Goal: Information Seeking & Learning: Learn about a topic

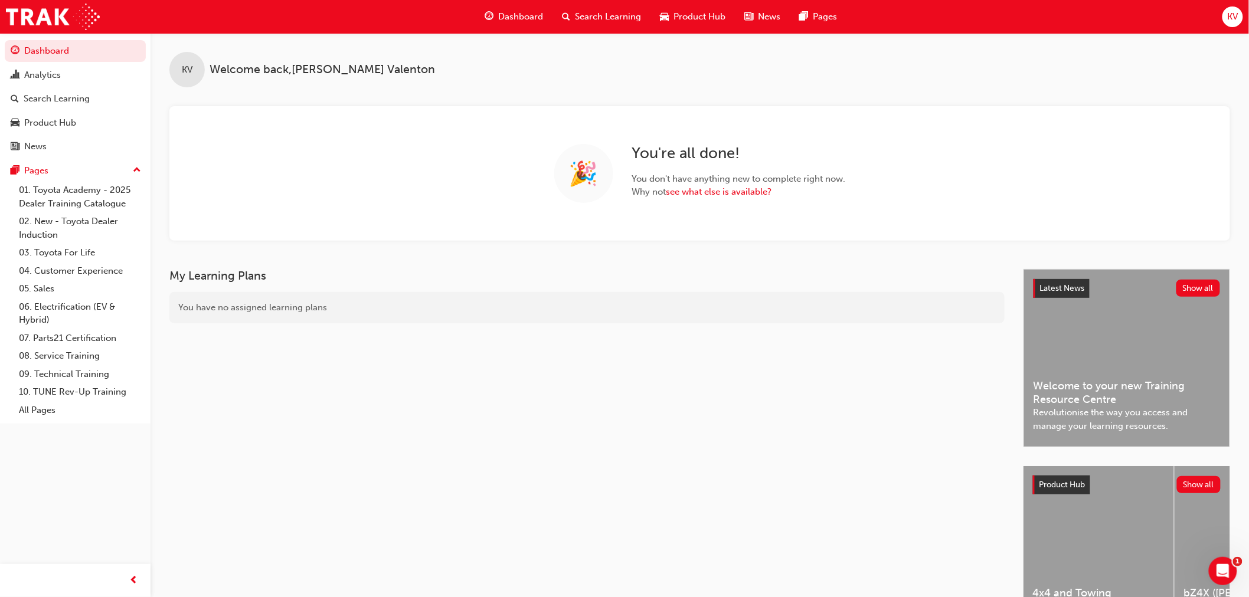
click at [699, 16] on span "Product Hub" at bounding box center [700, 17] width 52 height 14
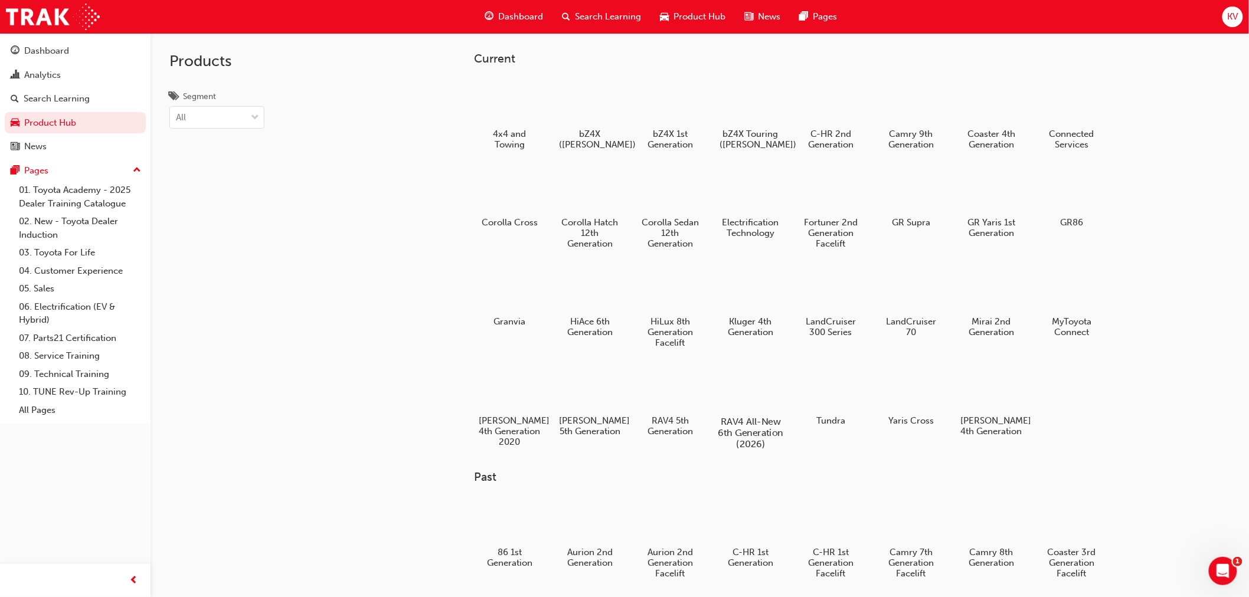
click at [722, 392] on div at bounding box center [751, 387] width 66 height 47
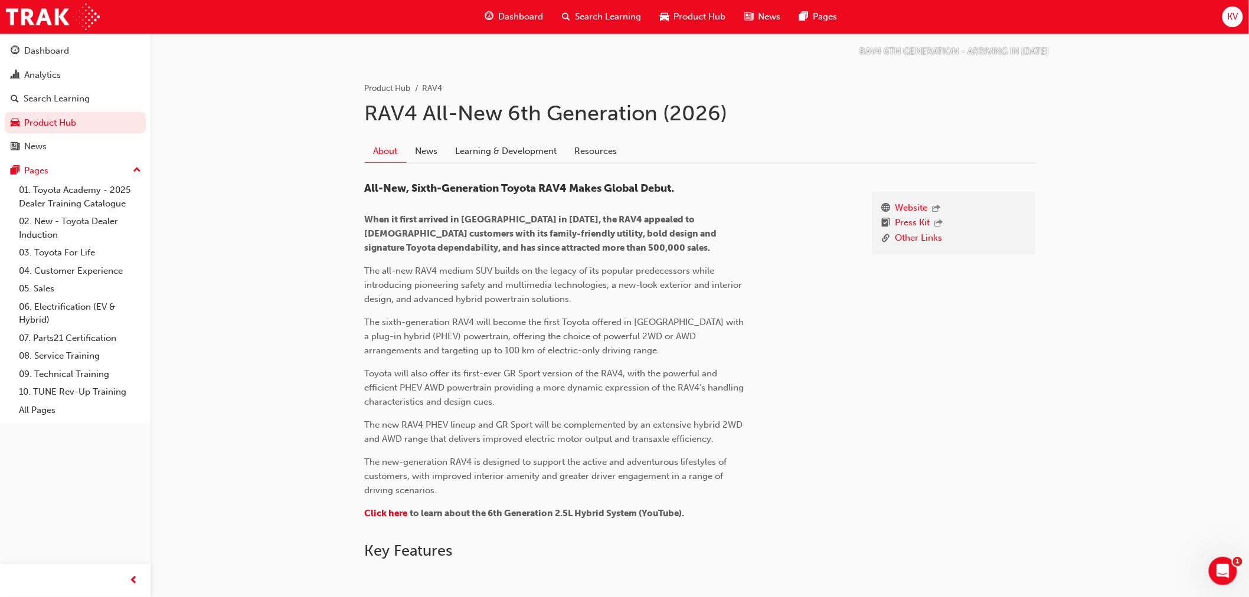
scroll to position [218, 0]
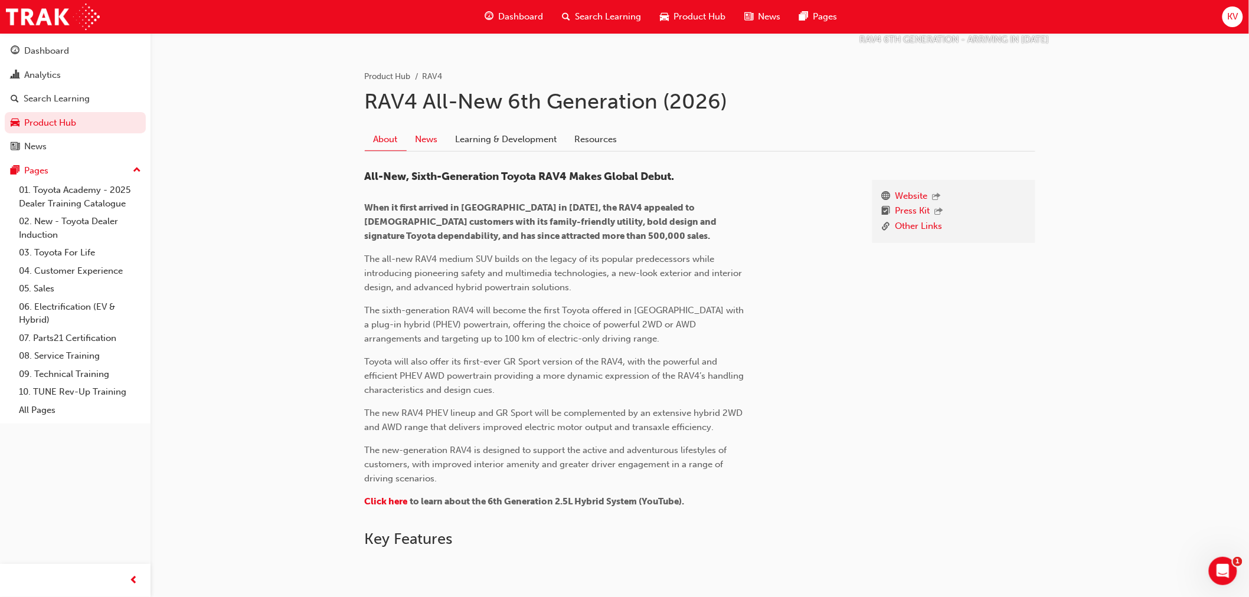
click at [432, 143] on link "News" at bounding box center [427, 139] width 40 height 22
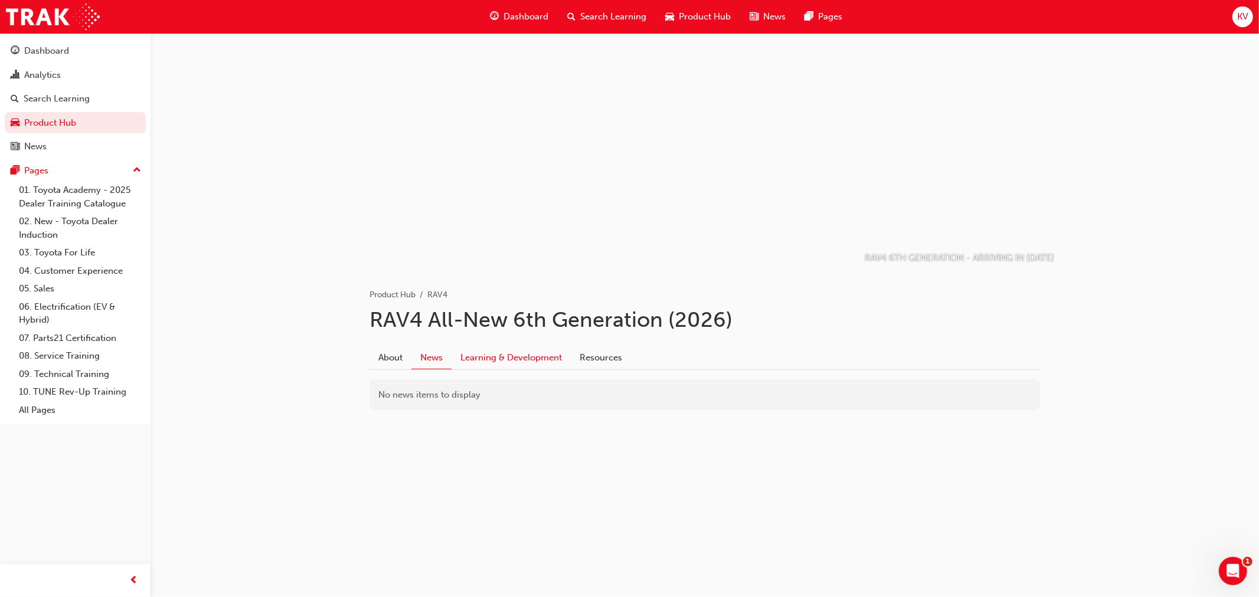
click at [517, 351] on link "Learning & Development" at bounding box center [510, 357] width 119 height 22
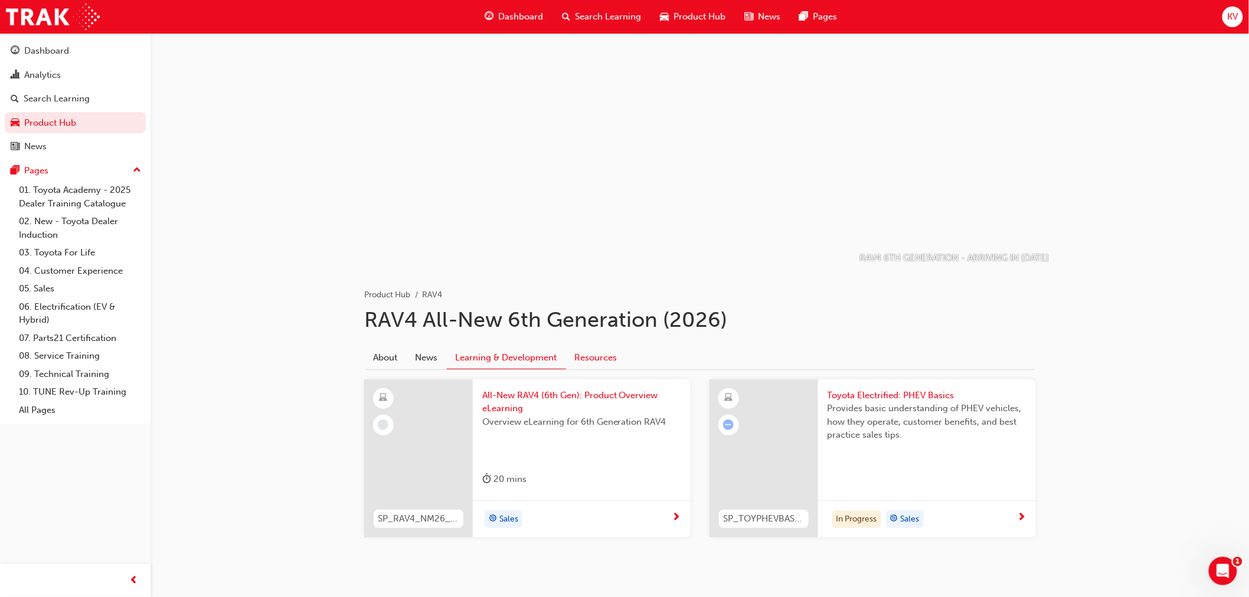
click at [593, 361] on link "Resources" at bounding box center [596, 357] width 60 height 22
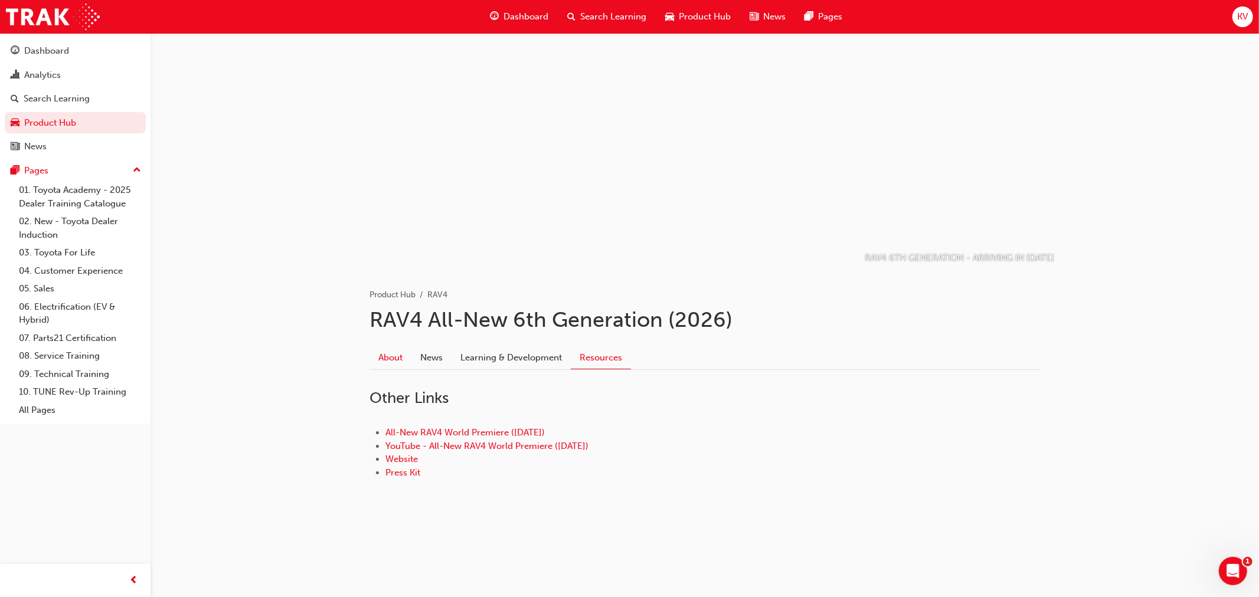
click at [402, 358] on link "About" at bounding box center [390, 357] width 42 height 22
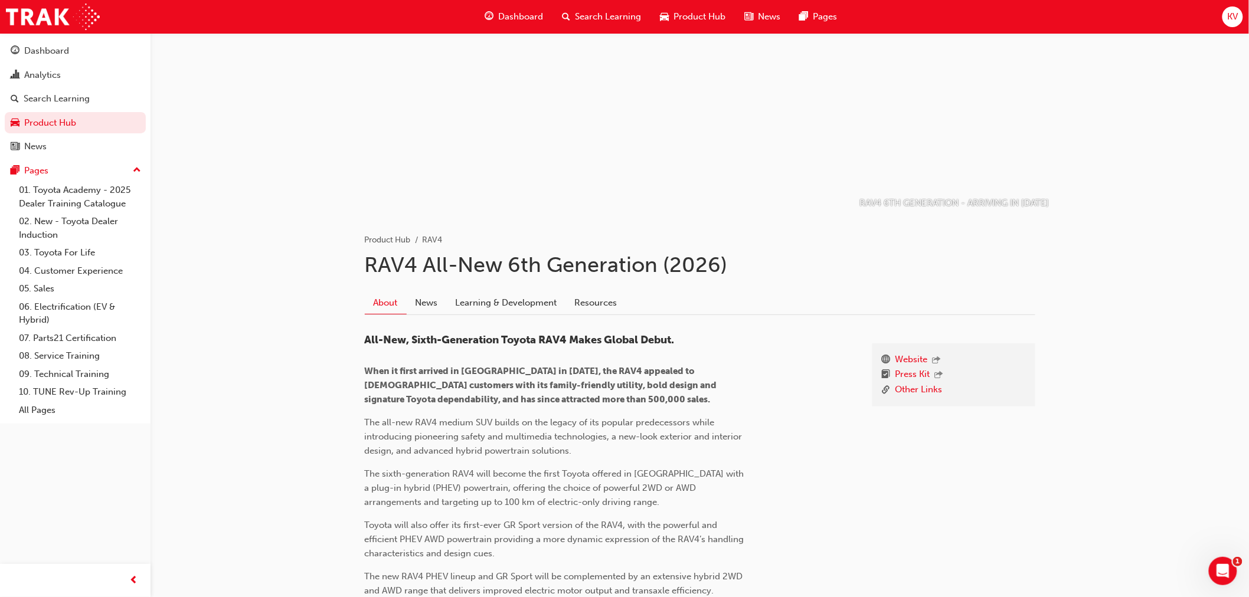
scroll to position [44, 0]
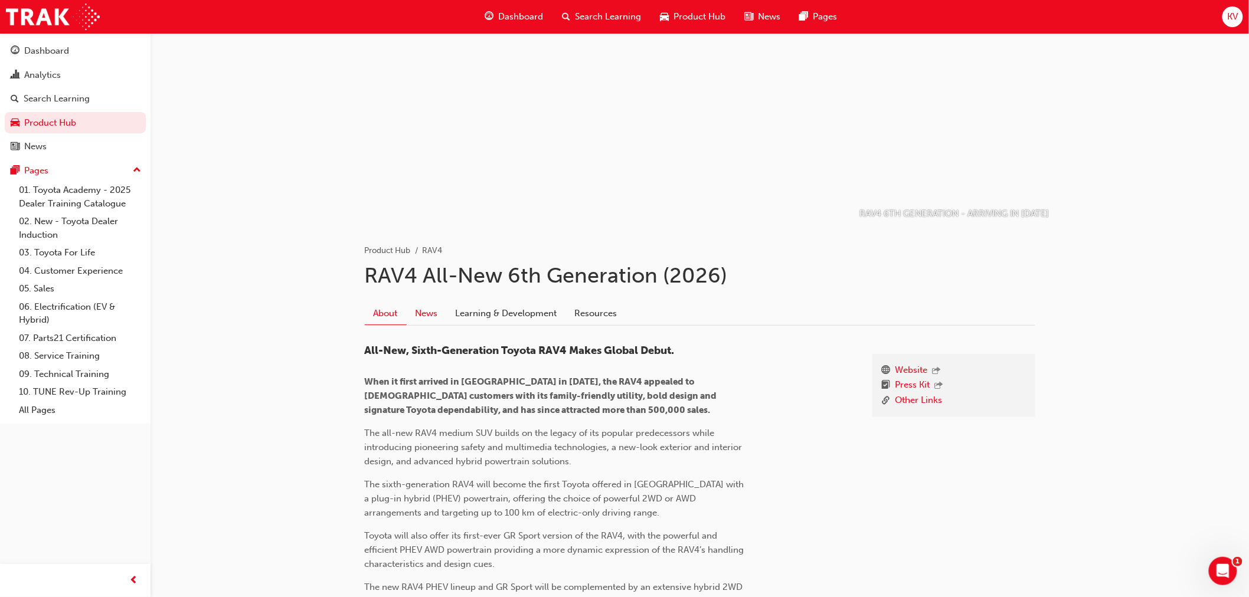
click at [437, 316] on link "News" at bounding box center [427, 313] width 40 height 22
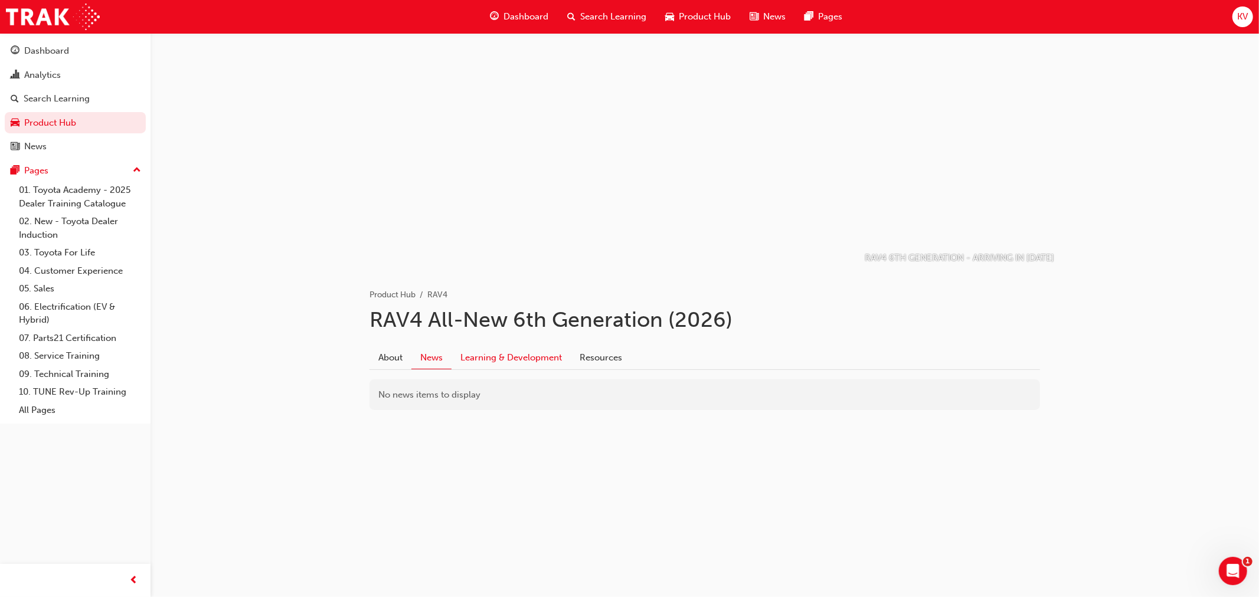
click at [508, 352] on link "Learning & Development" at bounding box center [510, 357] width 119 height 22
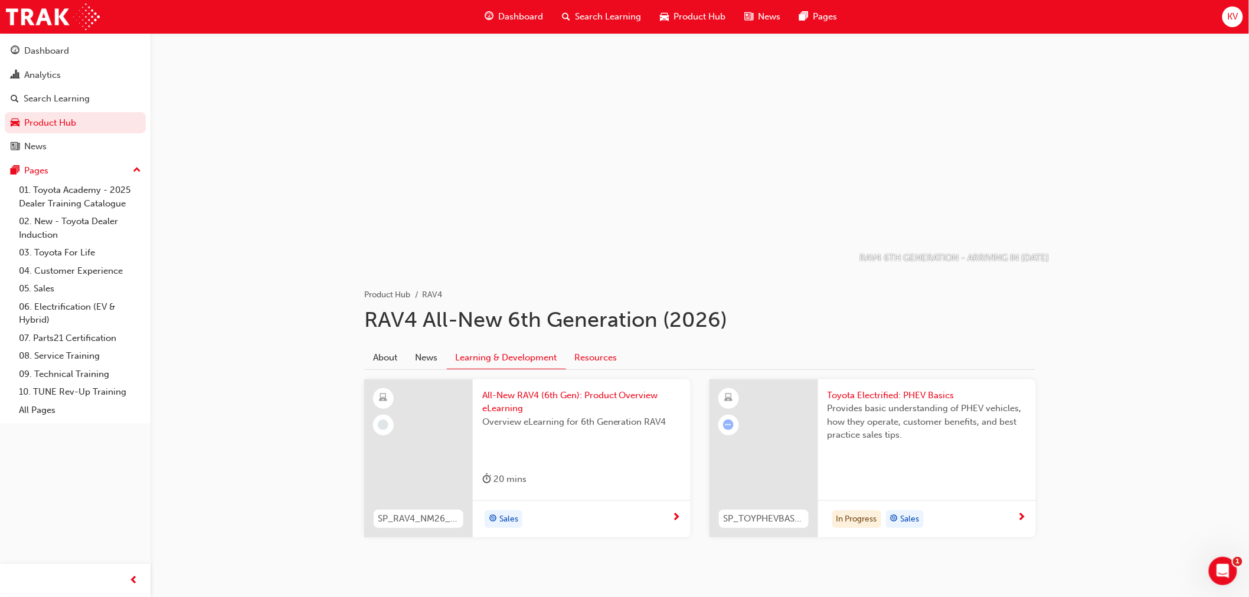
click at [598, 363] on link "Resources" at bounding box center [596, 357] width 60 height 22
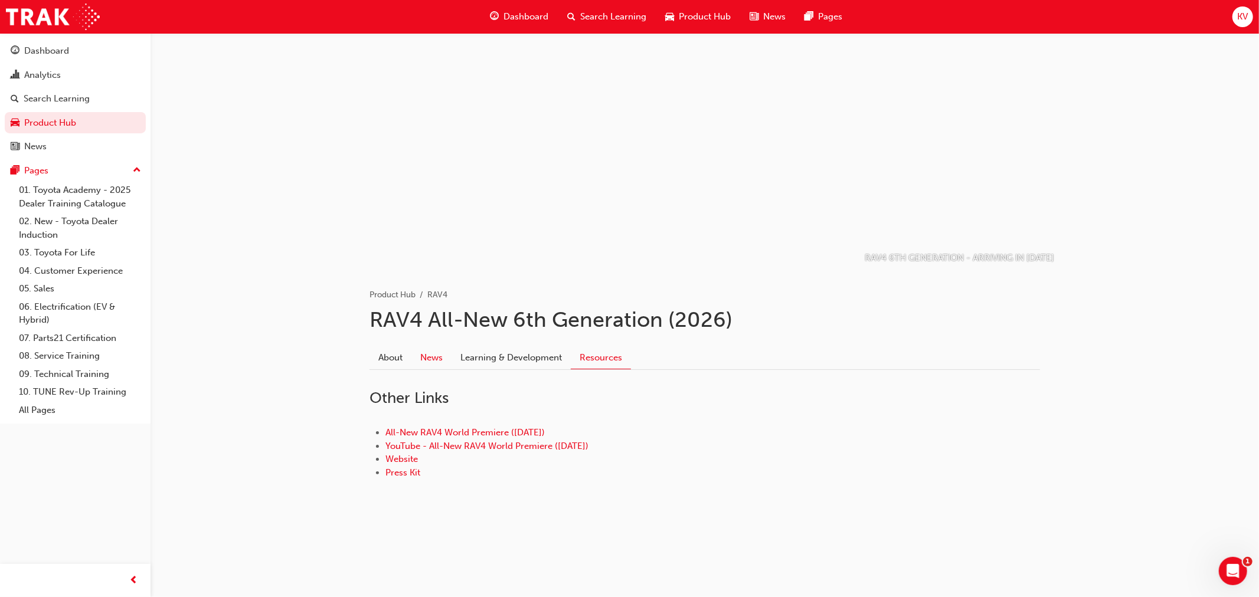
click at [430, 357] on link "News" at bounding box center [431, 357] width 40 height 22
click at [556, 361] on link "Learning & Development" at bounding box center [510, 357] width 119 height 22
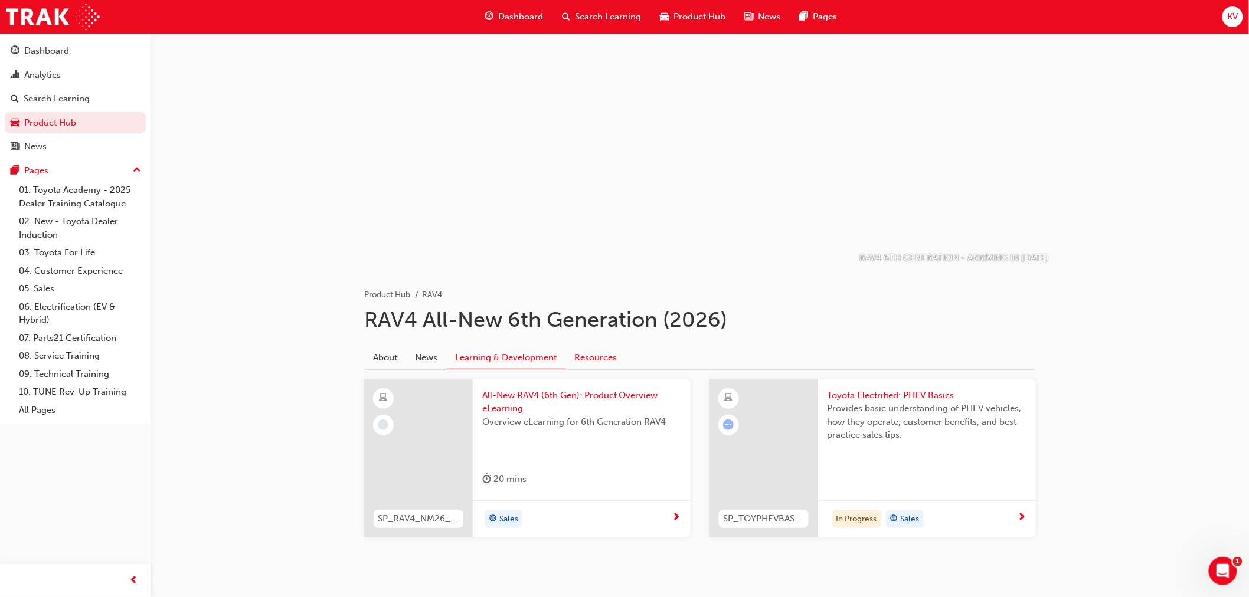
click at [611, 357] on link "Resources" at bounding box center [596, 357] width 60 height 22
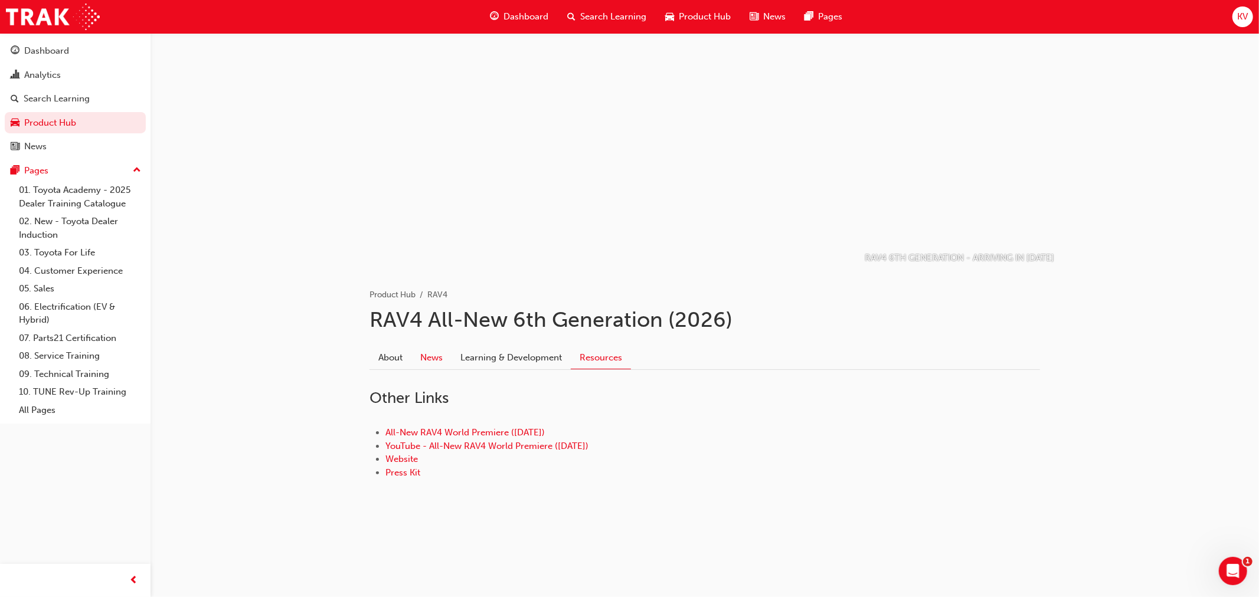
click at [443, 361] on link "News" at bounding box center [431, 357] width 40 height 22
drag, startPoint x: 530, startPoint y: 358, endPoint x: 597, endPoint y: 358, distance: 67.3
click at [532, 358] on link "Learning & Development" at bounding box center [510, 357] width 119 height 22
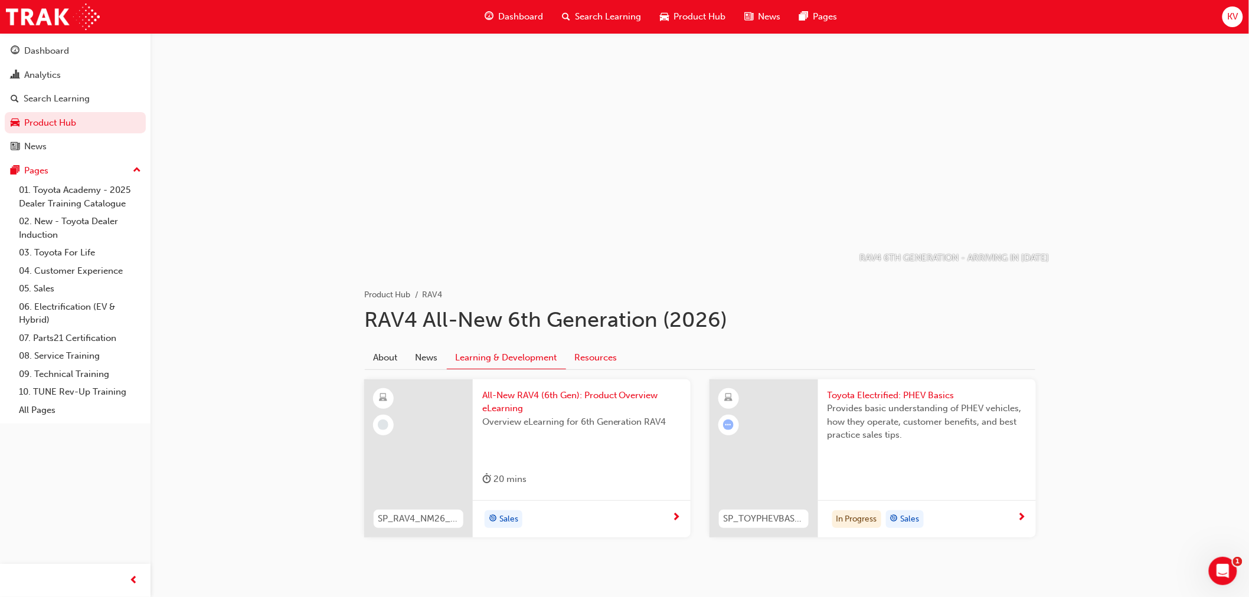
click at [601, 356] on link "Resources" at bounding box center [596, 357] width 60 height 22
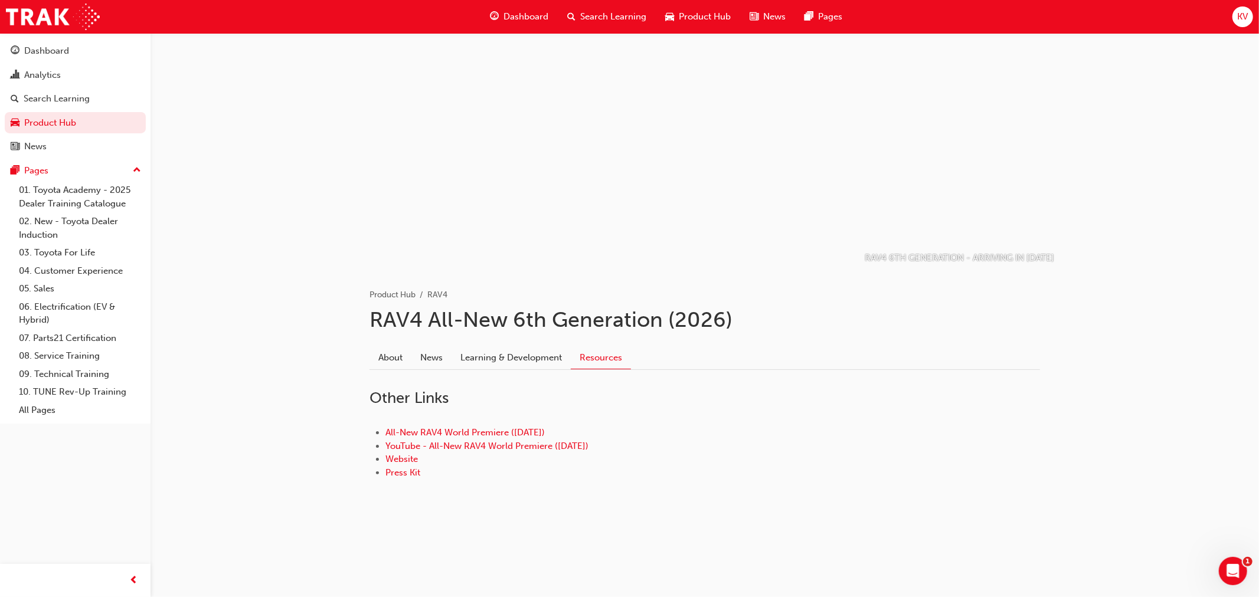
drag, startPoint x: 397, startPoint y: 356, endPoint x: 788, endPoint y: 282, distance: 398.8
click at [397, 356] on link "About" at bounding box center [390, 357] width 42 height 22
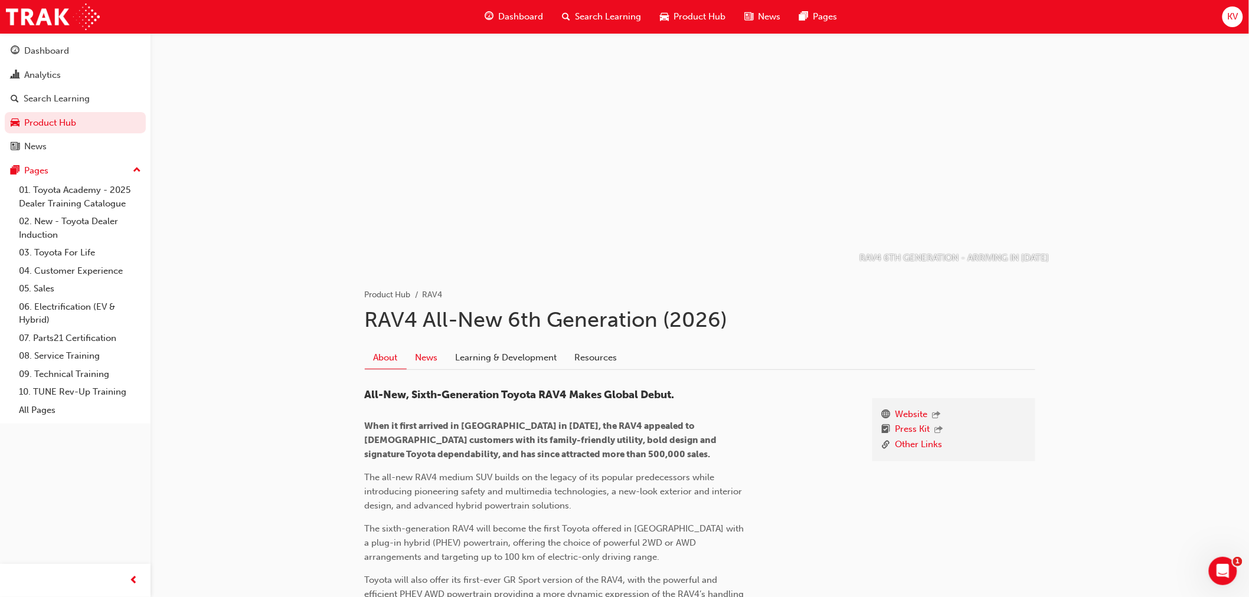
click at [437, 358] on link "News" at bounding box center [427, 357] width 40 height 22
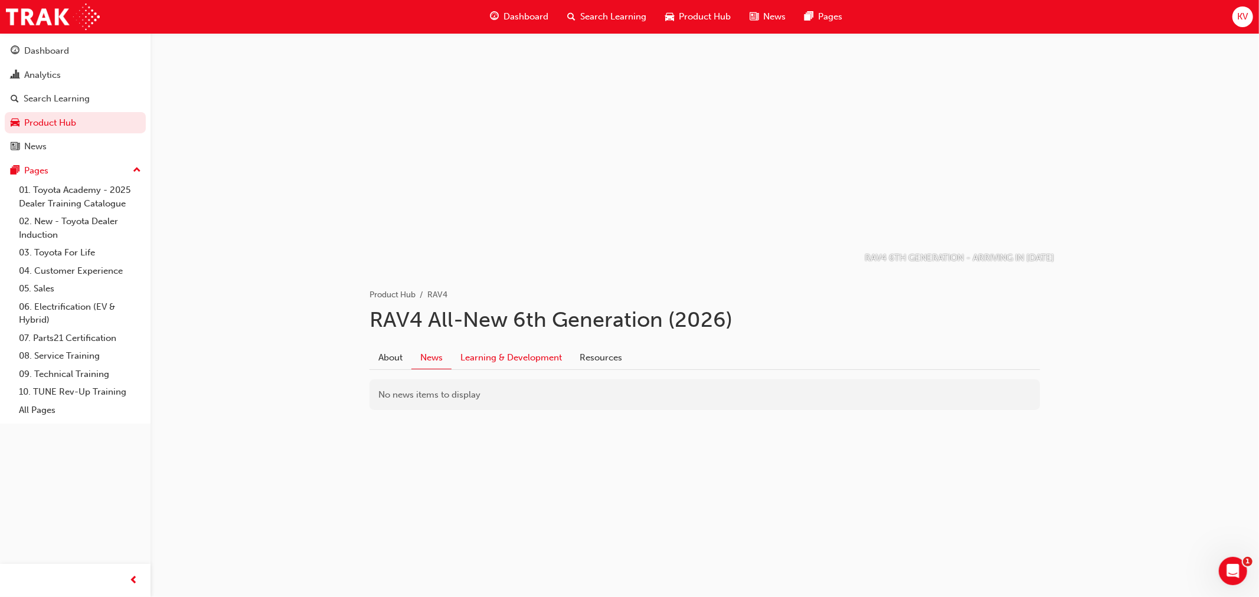
click at [480, 355] on link "Learning & Development" at bounding box center [510, 357] width 119 height 22
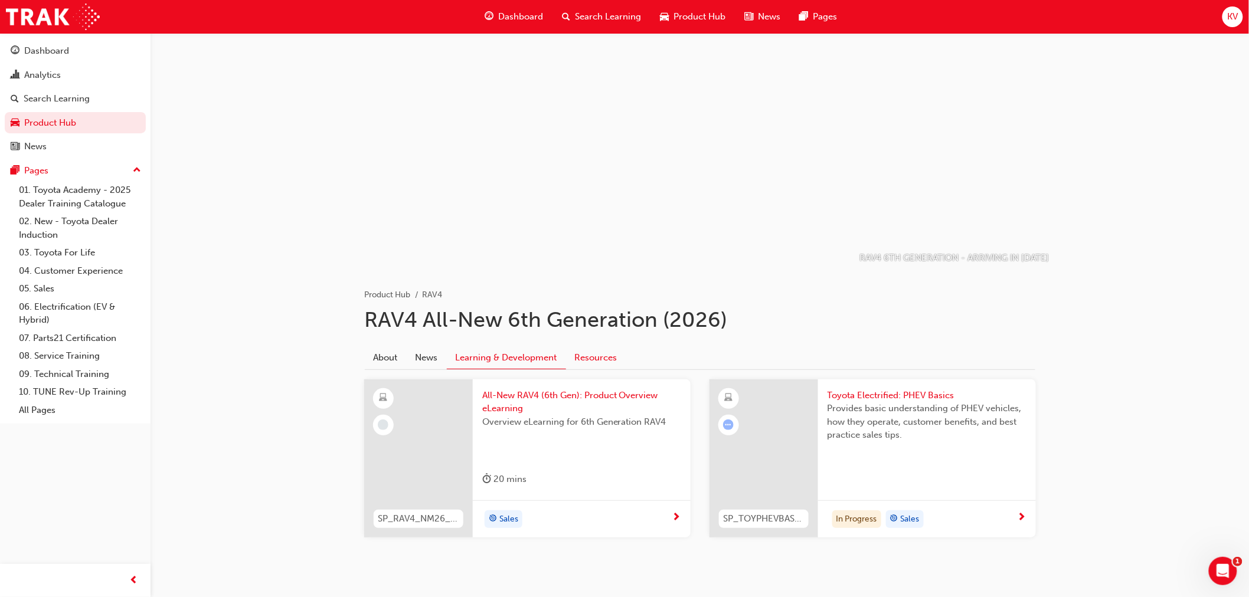
click at [583, 354] on link "Resources" at bounding box center [596, 357] width 60 height 22
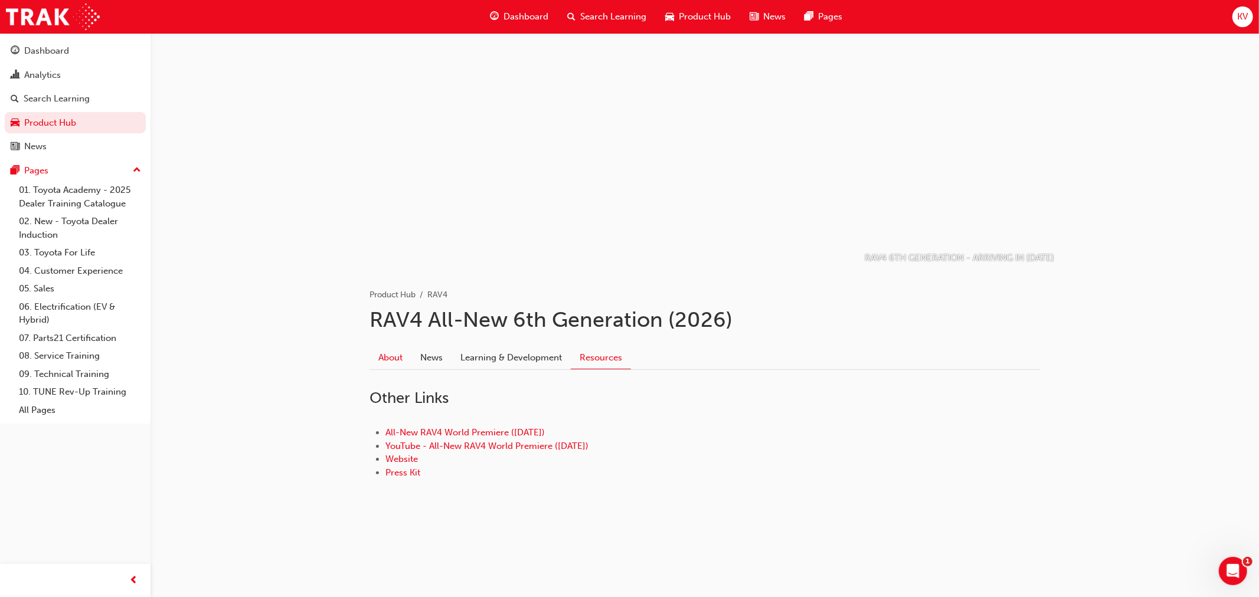
click at [394, 353] on link "About" at bounding box center [390, 357] width 42 height 22
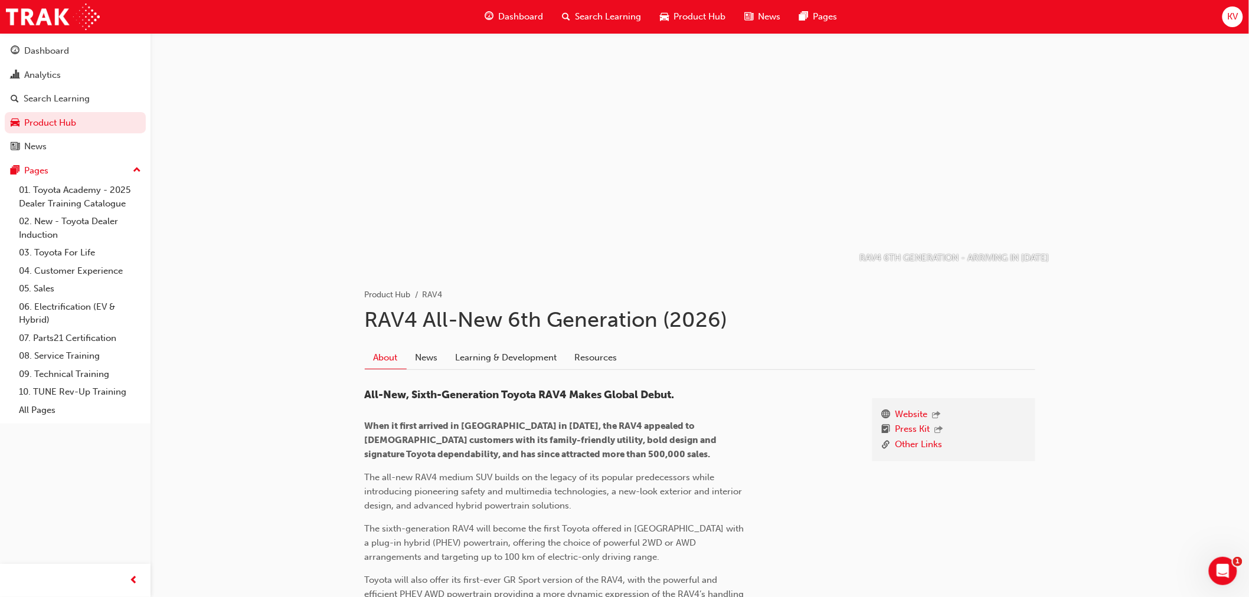
scroll to position [218, 0]
